Goal: Task Accomplishment & Management: Use online tool/utility

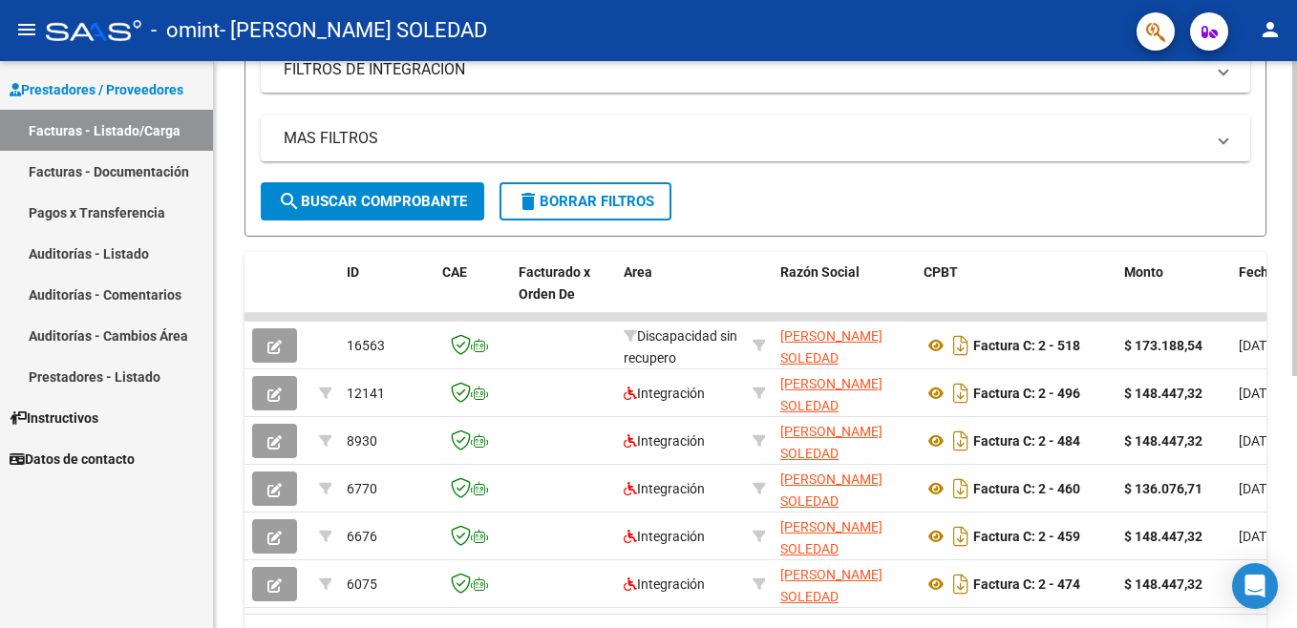
scroll to position [347, 0]
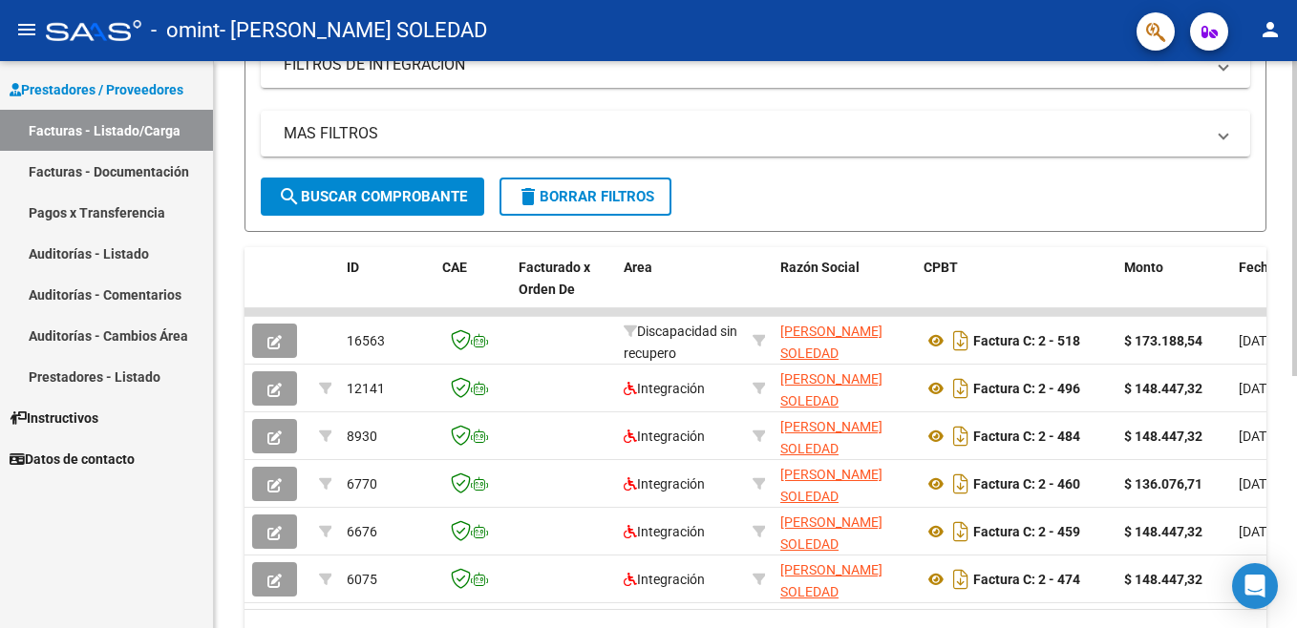
click at [1296, 368] on html "menu - omint - [PERSON_NAME] SOLEDAD person Prestadores / Proveedores Facturas …" at bounding box center [648, 314] width 1297 height 628
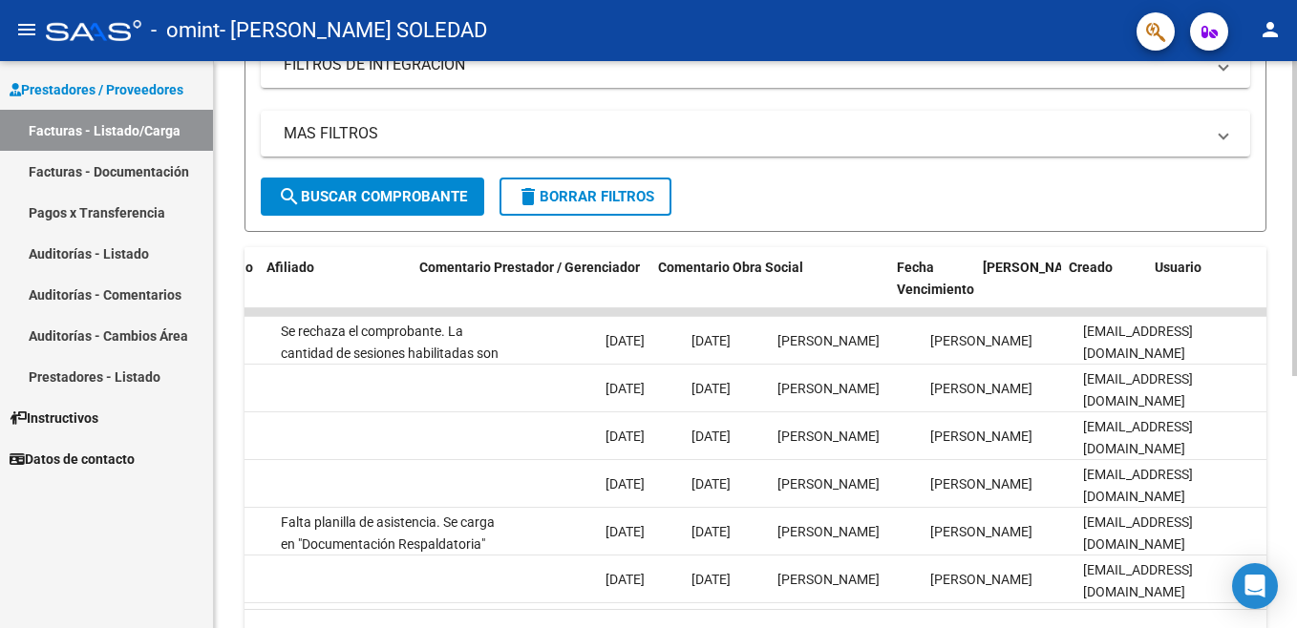
scroll to position [0, 2623]
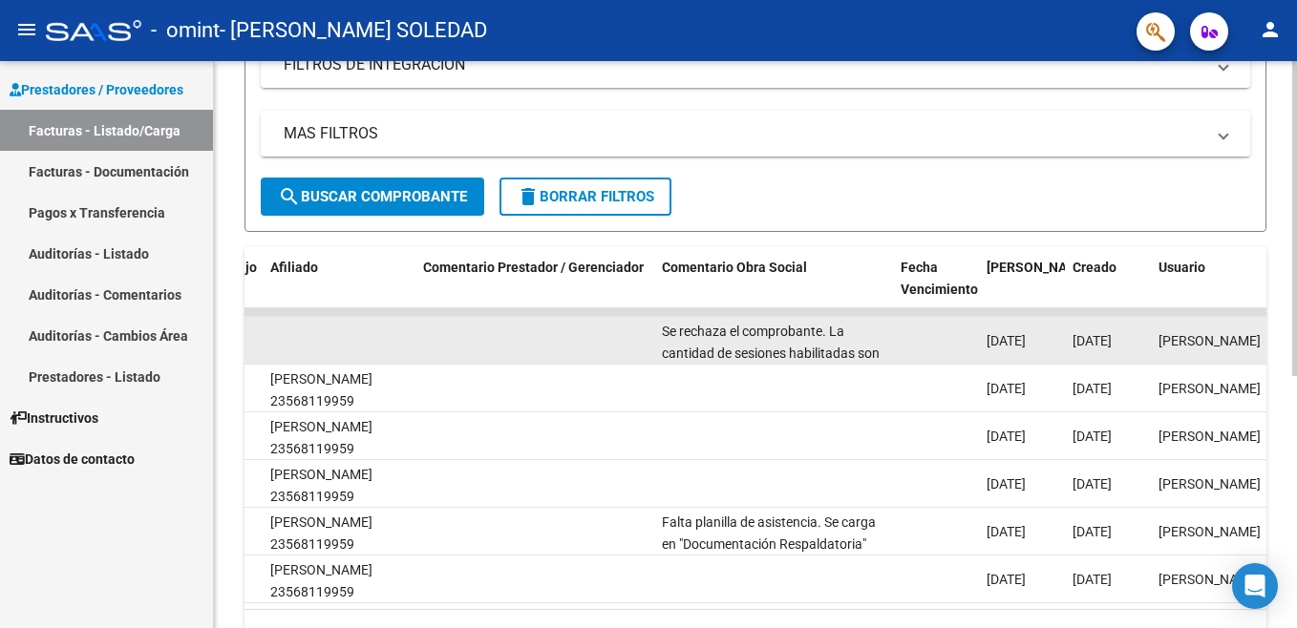
click at [867, 341] on div "Se rechaza el comprobante. La cantidad de sesiones habilitadas son [DEMOGRAPHIC…" at bounding box center [773, 341] width 223 height 40
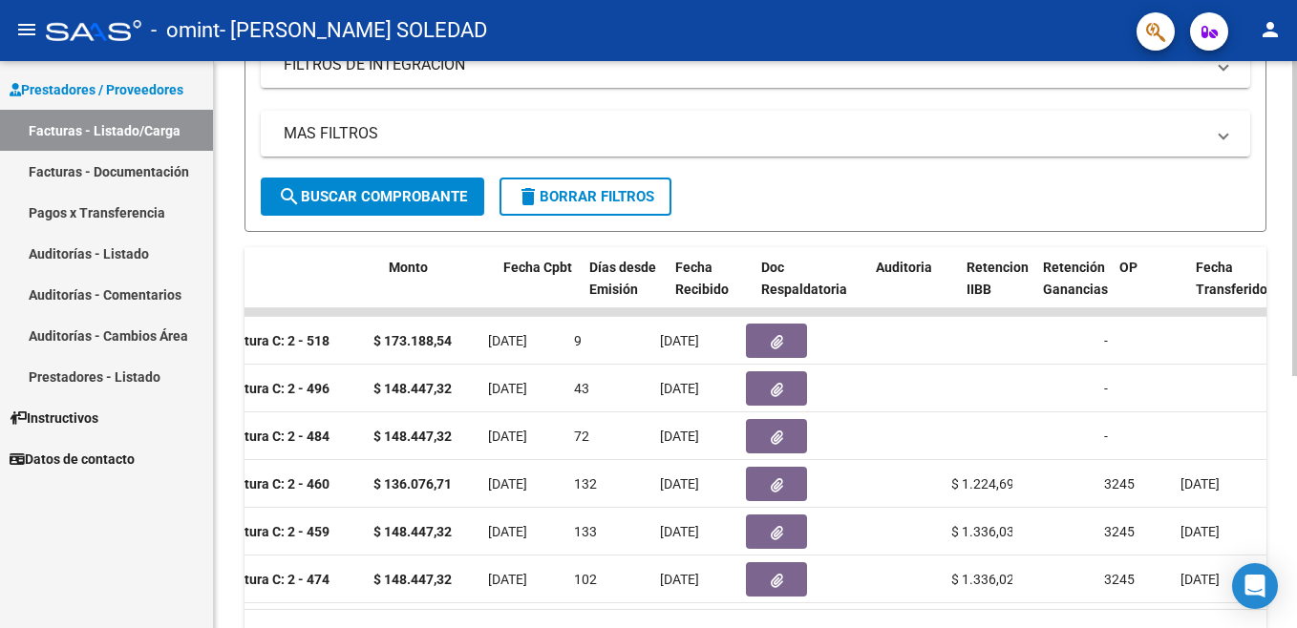
scroll to position [0, 735]
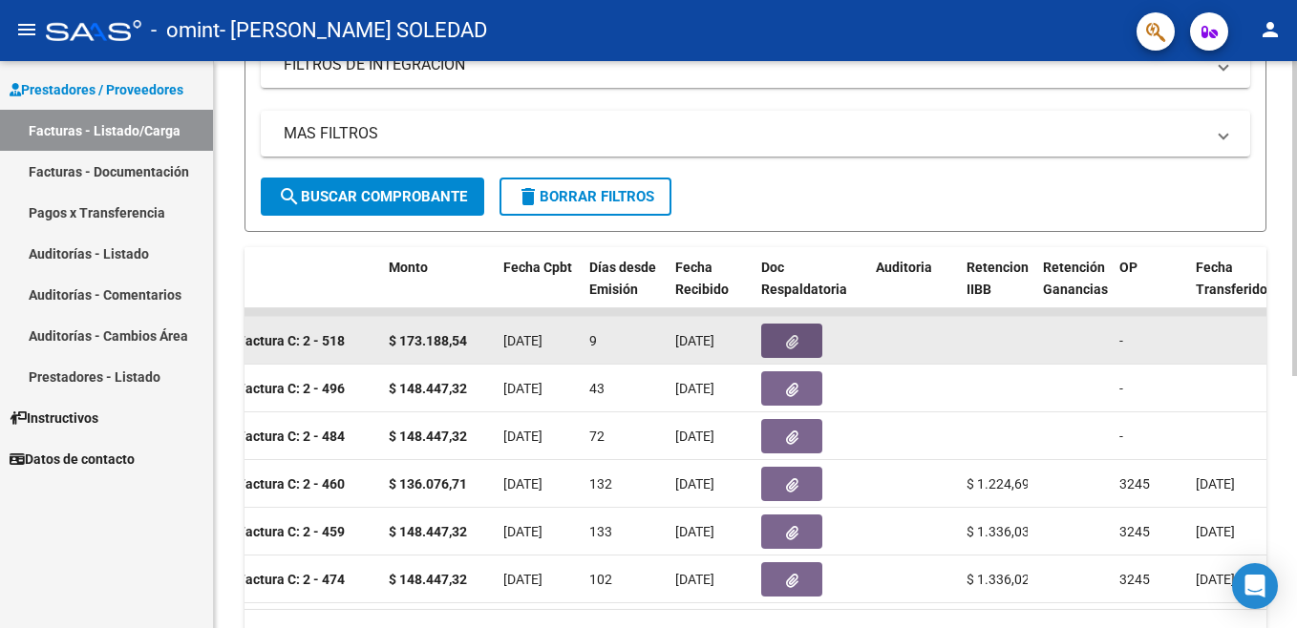
click at [768, 346] on button "button" at bounding box center [791, 341] width 61 height 34
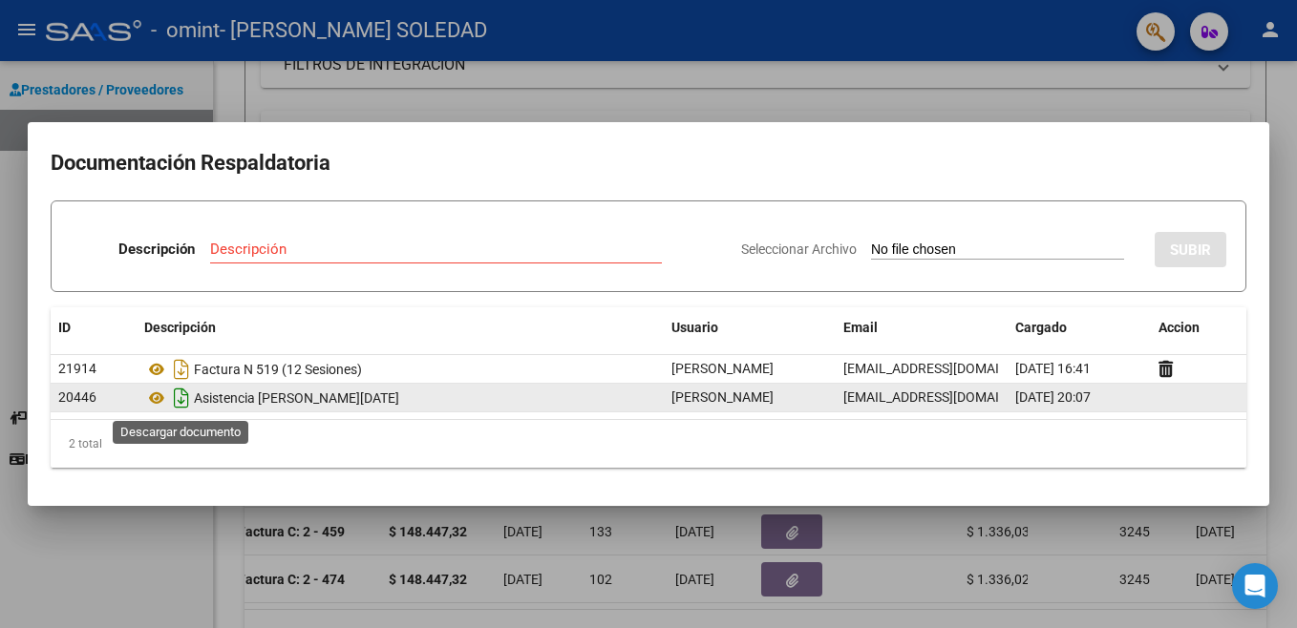
click at [175, 405] on icon "Descargar documento" at bounding box center [181, 398] width 25 height 31
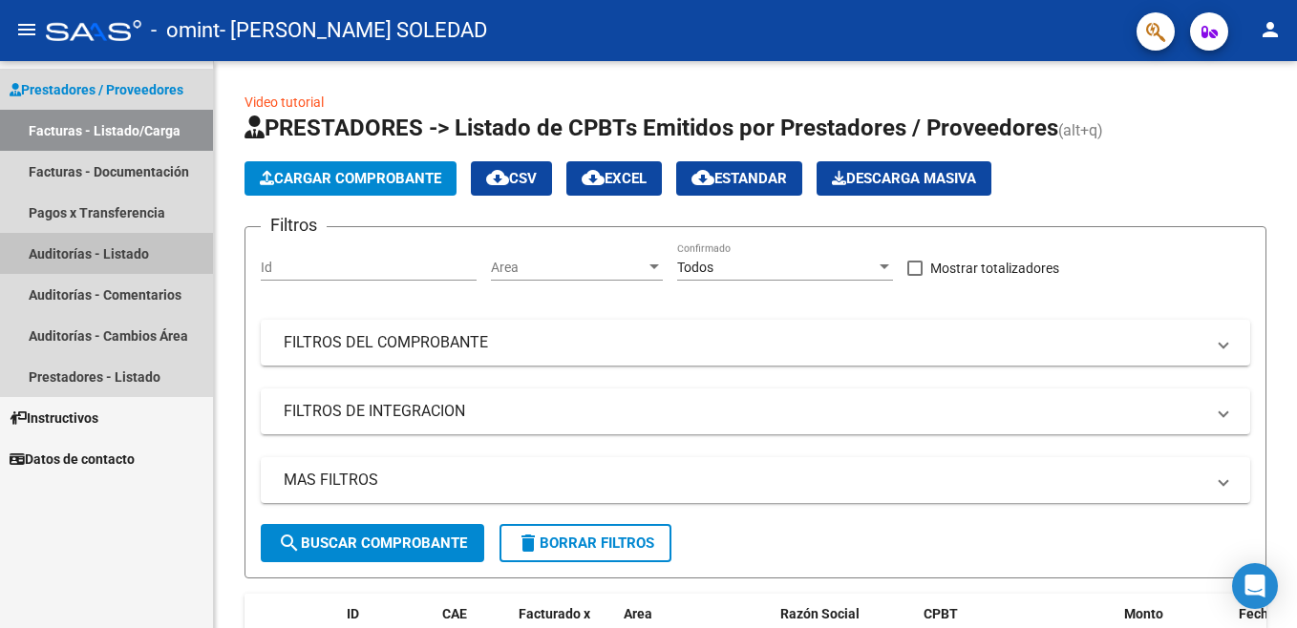
click at [71, 246] on link "Auditorías - Listado" at bounding box center [106, 253] width 213 height 41
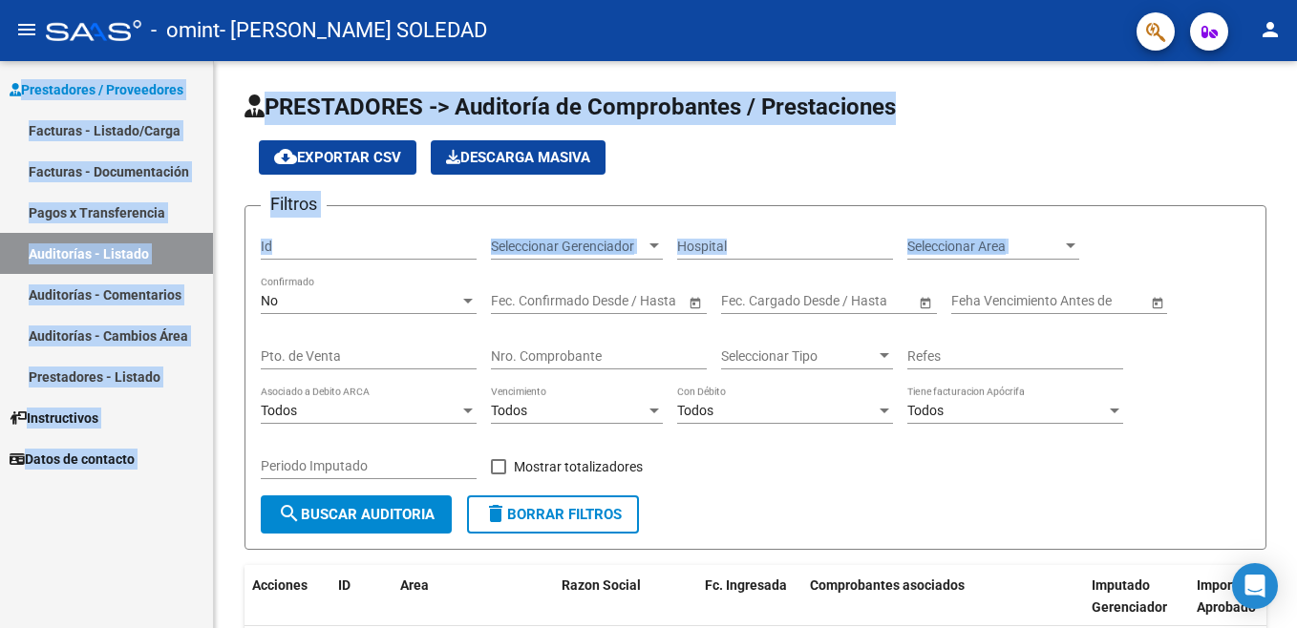
drag, startPoint x: 1295, startPoint y: 8, endPoint x: 1300, endPoint y: 216, distance: 208.2
click at [1296, 216] on html "menu - omint - SANABRIA YANINA SOLEDAD person Prestadores / Proveedores Factura…" at bounding box center [648, 314] width 1297 height 628
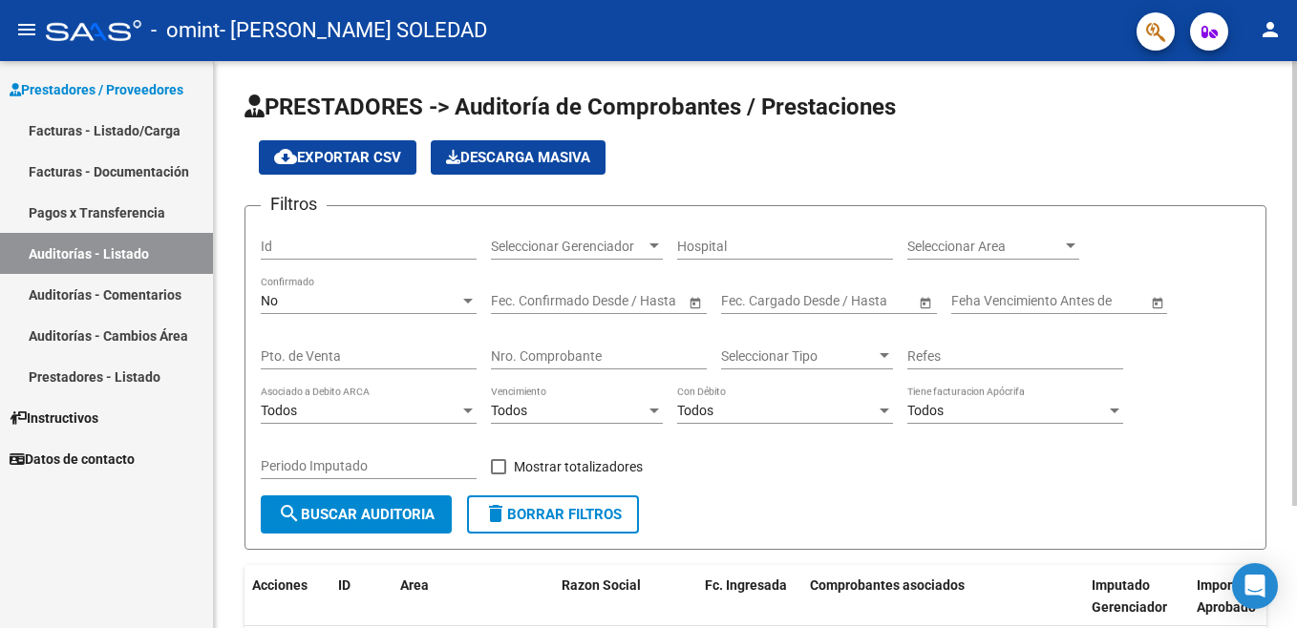
click at [370, 537] on form "Filtros Id Seleccionar Gerenciador Seleccionar Gerenciador Hospital Seleccionar…" at bounding box center [755, 377] width 1022 height 345
click at [366, 519] on span "search Buscar Auditoria" at bounding box center [356, 514] width 157 height 17
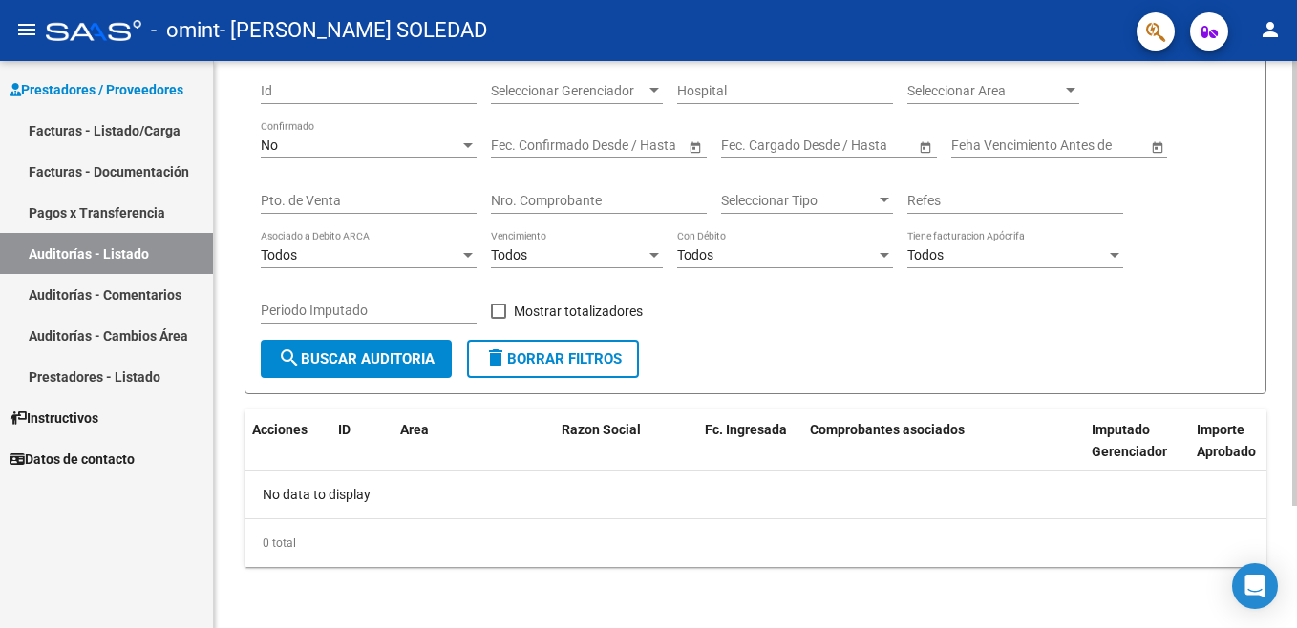
click at [1296, 437] on html "menu - omint - SANABRIA YANINA SOLEDAD person Prestadores / Proveedores Factura…" at bounding box center [648, 314] width 1297 height 628
